Goal: Task Accomplishment & Management: Complete application form

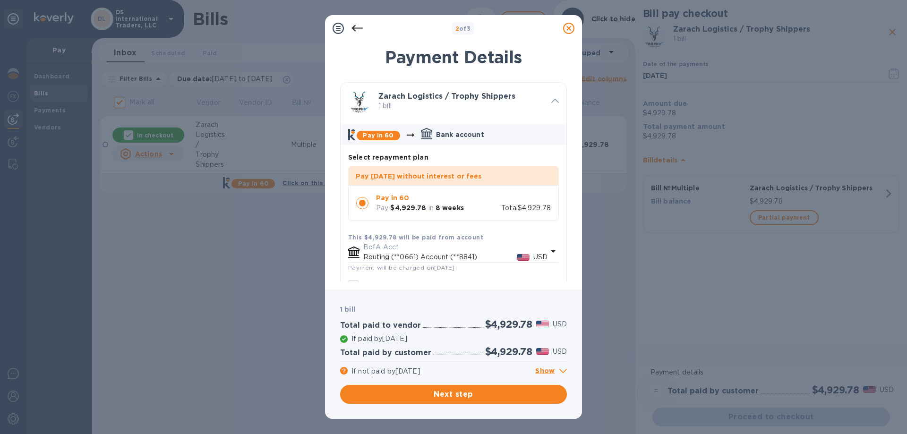
scroll to position [85, 0]
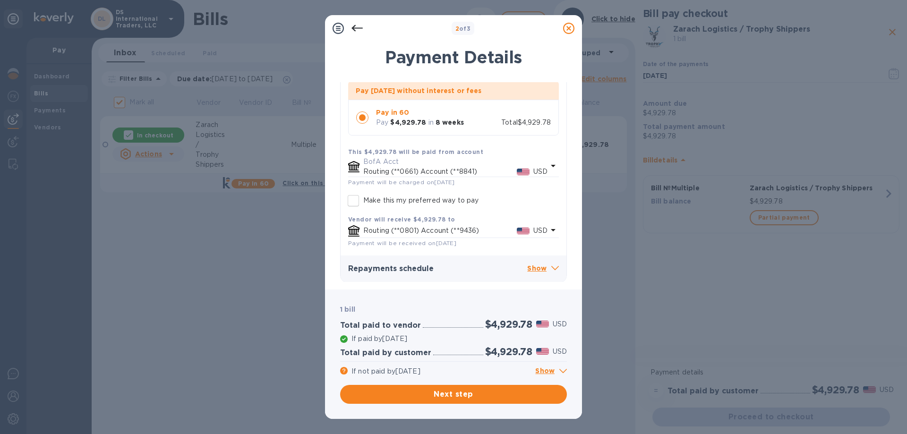
click at [548, 372] on p "Show" at bounding box center [551, 372] width 32 height 12
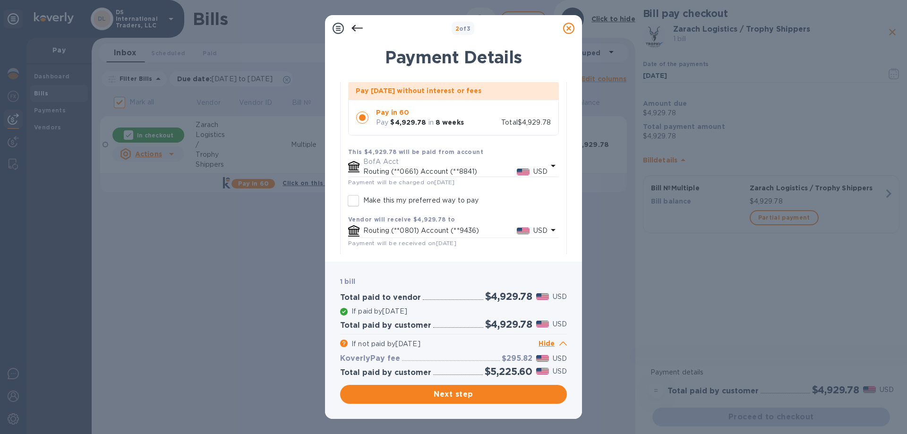
click at [561, 344] on icon at bounding box center [563, 343] width 8 height 4
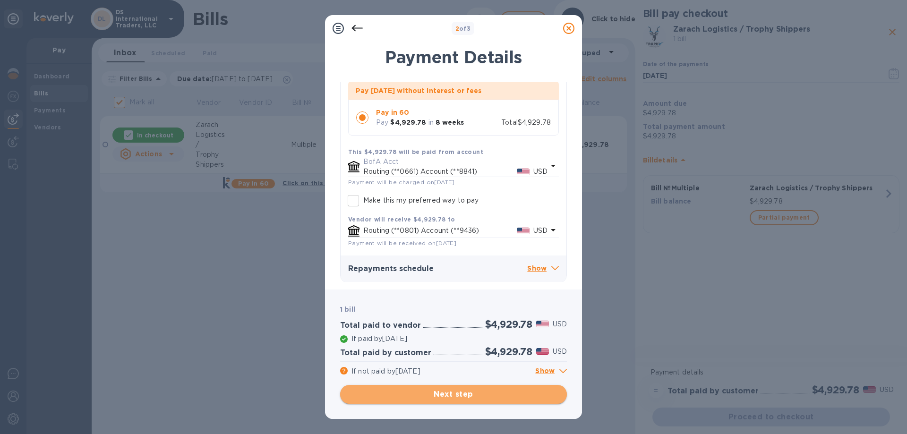
click at [538, 396] on span "Next step" at bounding box center [454, 394] width 212 height 11
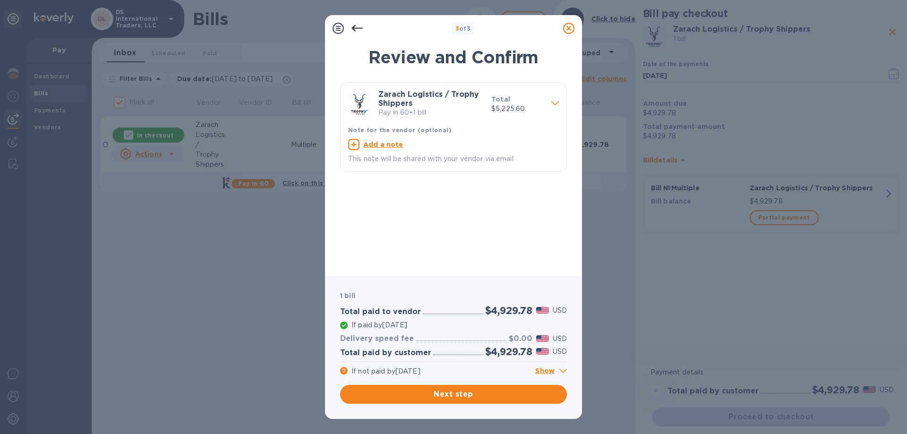
click at [555, 100] on span at bounding box center [555, 102] width 8 height 9
click at [554, 104] on icon at bounding box center [555, 103] width 8 height 4
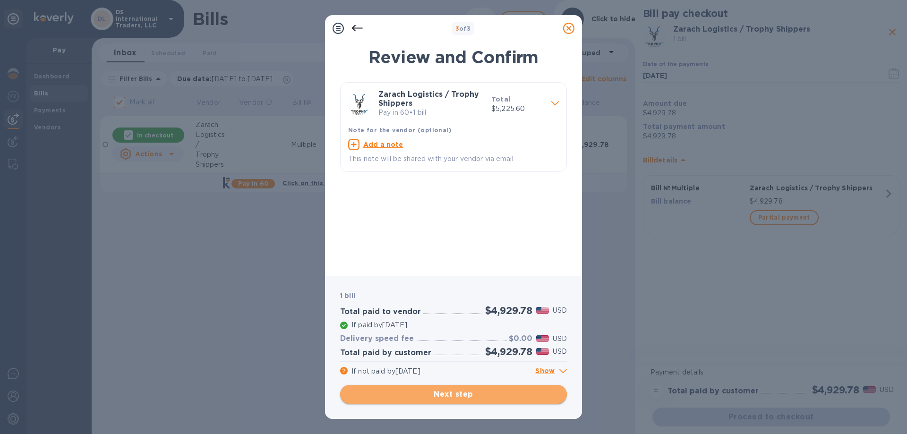
click at [481, 396] on span "Next step" at bounding box center [454, 394] width 212 height 11
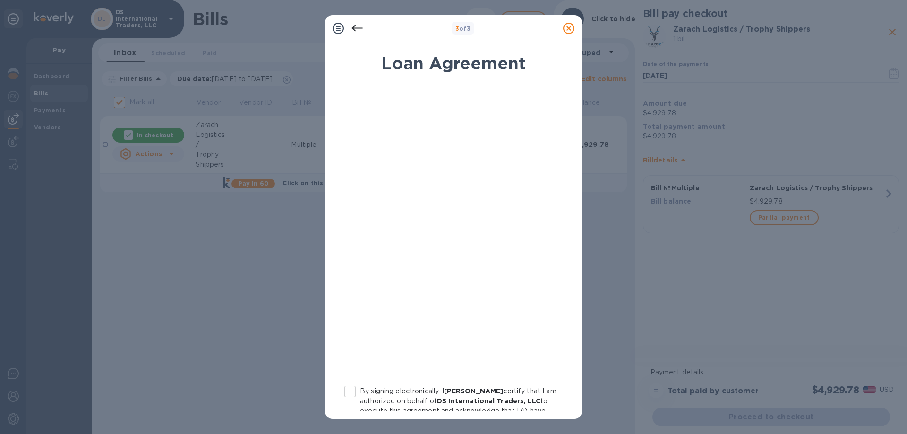
scroll to position [94, 0]
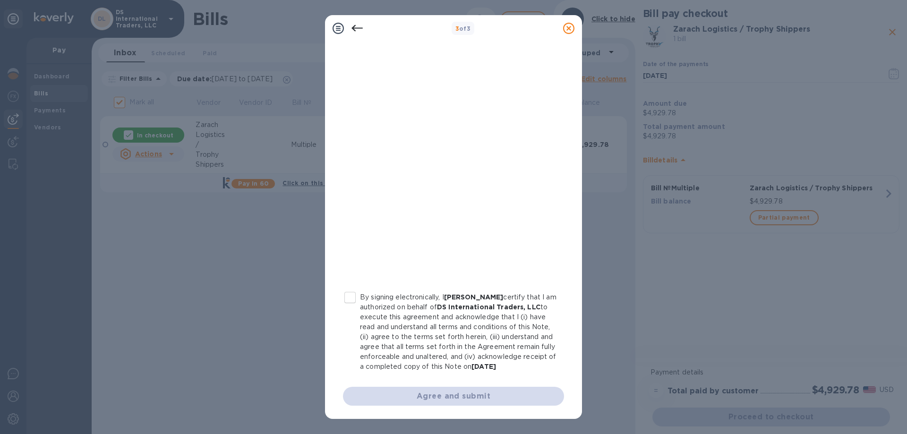
click at [350, 296] on input "By signing electronically, I [PERSON_NAME] certify that I am authorized on beha…" at bounding box center [350, 298] width 20 height 20
checkbox input "true"
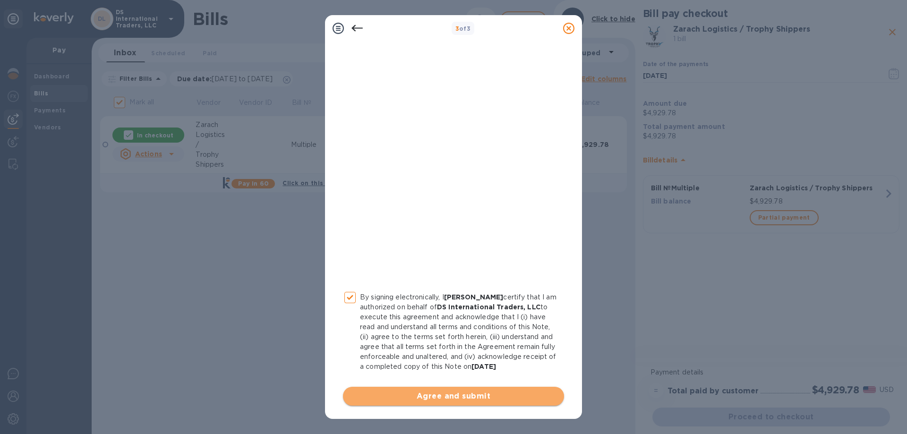
click at [504, 396] on span "Agree and submit" at bounding box center [453, 396] width 206 height 11
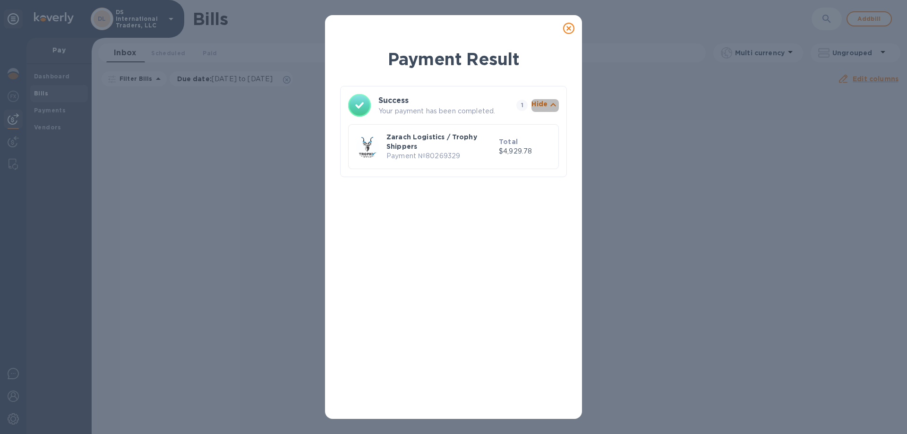
click at [552, 104] on icon "button" at bounding box center [553, 104] width 6 height 3
drag, startPoint x: 567, startPoint y: 29, endPoint x: 531, endPoint y: 33, distance: 35.7
click at [567, 28] on icon at bounding box center [568, 28] width 11 height 11
